Goal: Navigation & Orientation: Understand site structure

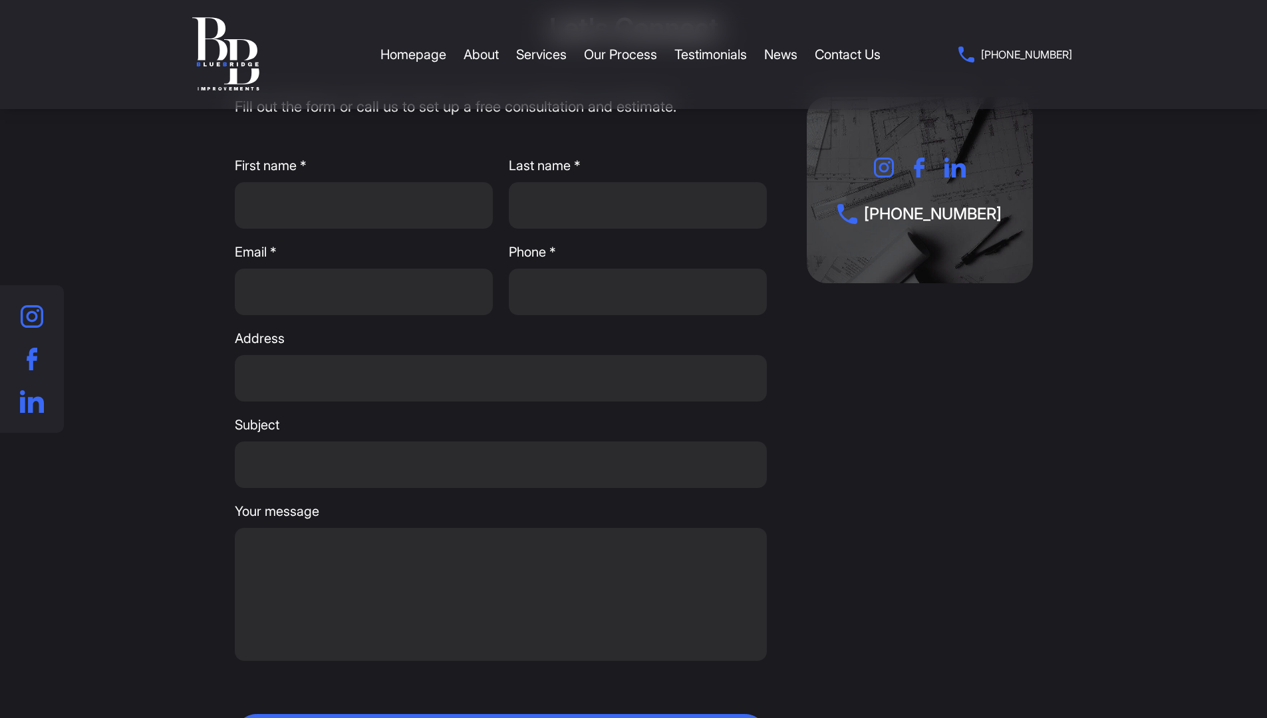
scroll to position [2624, 0]
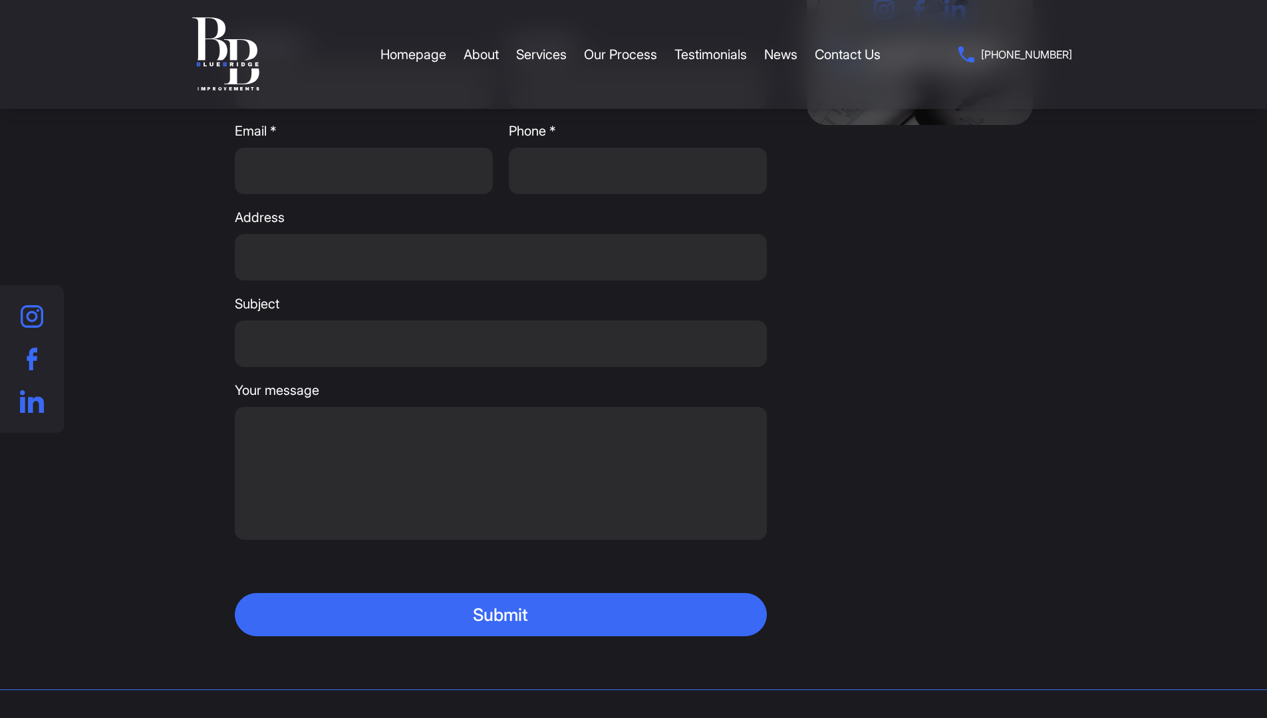
scroll to position [377, 0]
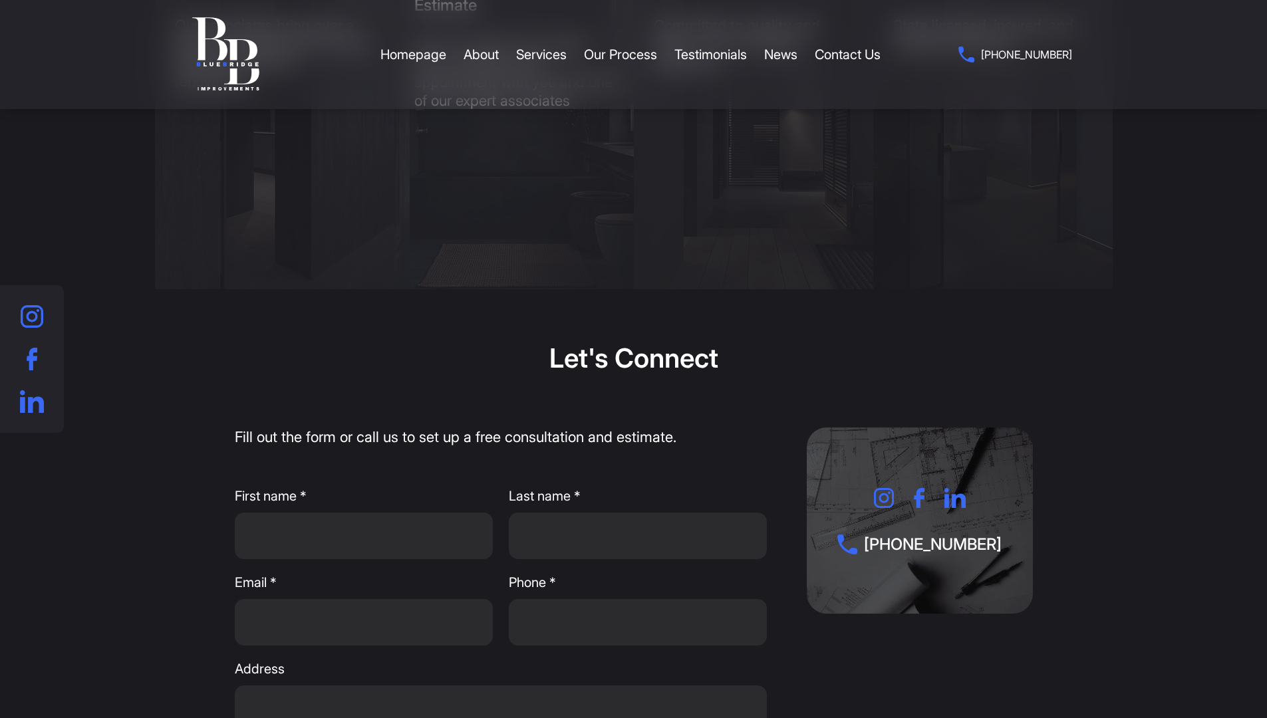
scroll to position [2624, 0]
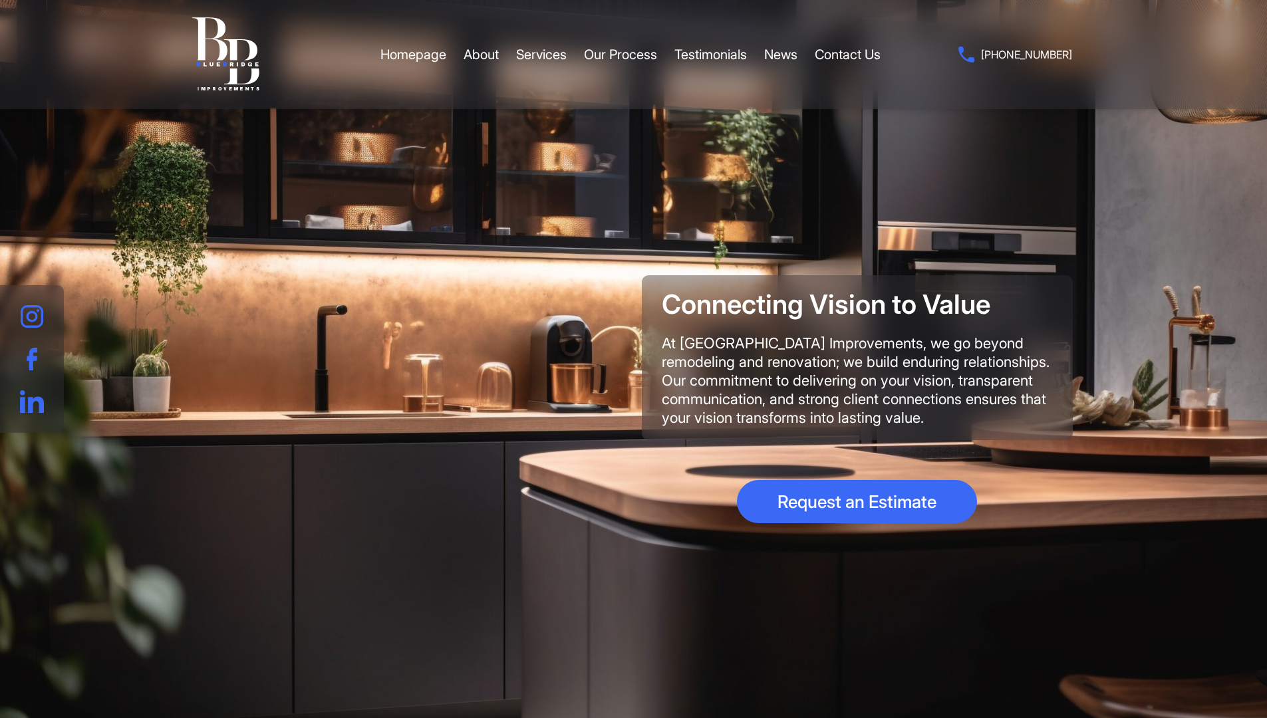
scroll to position [2624, 0]
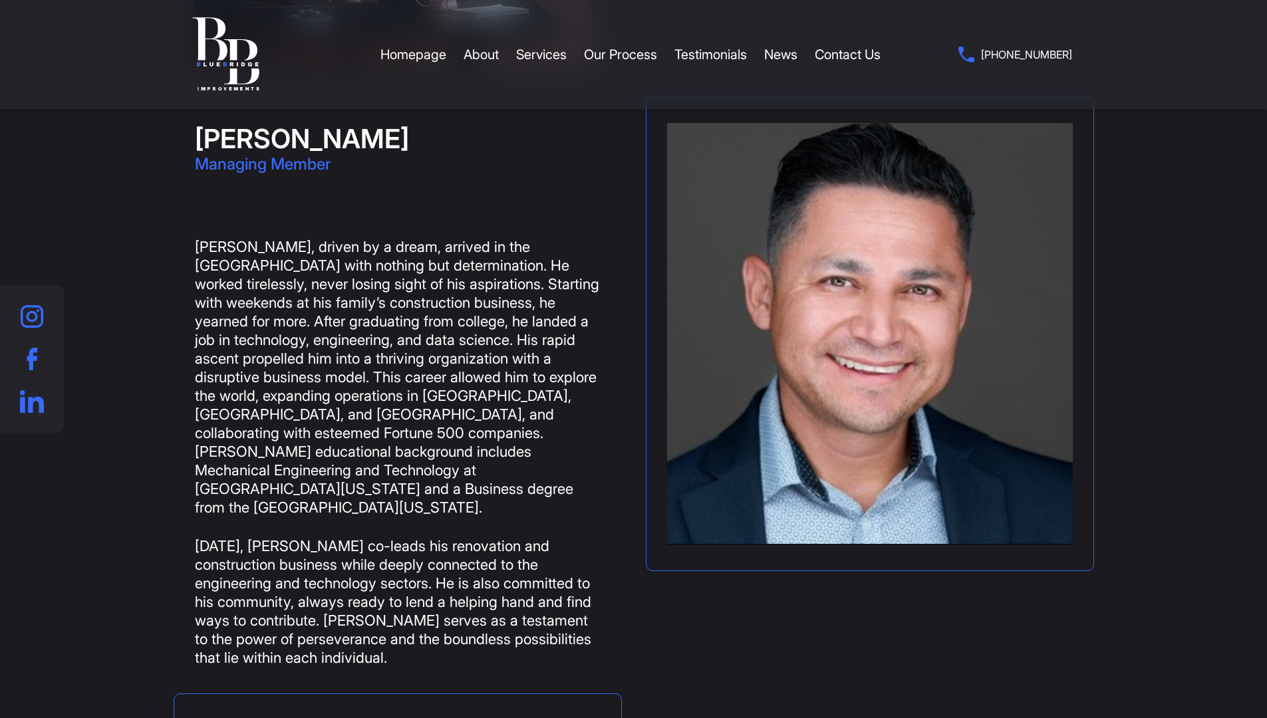
scroll to position [2506, 0]
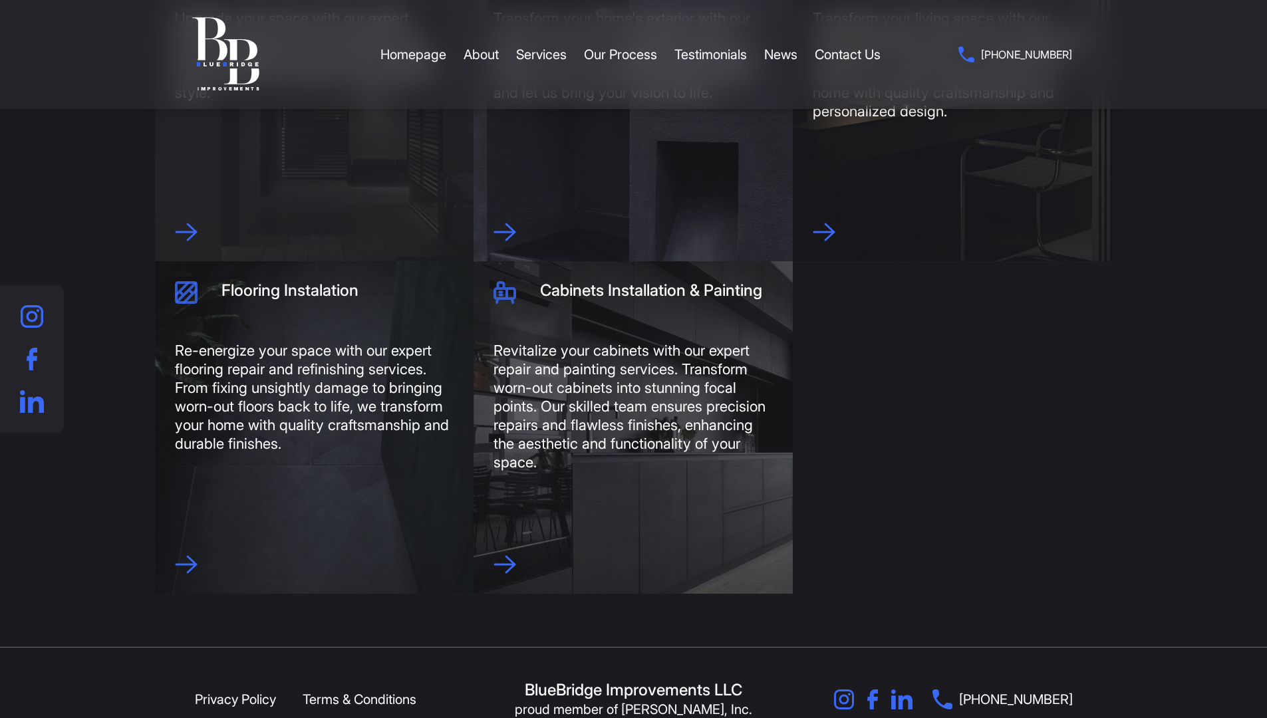
scroll to position [908, 0]
